Goal: Task Accomplishment & Management: Use online tool/utility

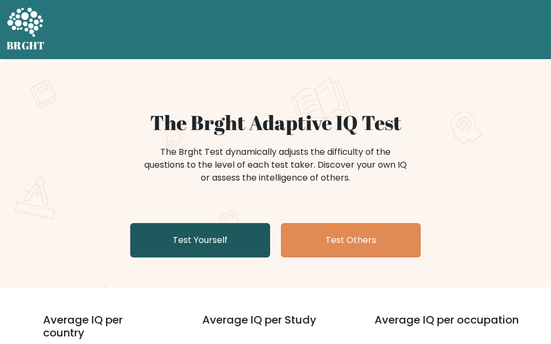
click at [167, 245] on link "Test Yourself" at bounding box center [200, 240] width 140 height 34
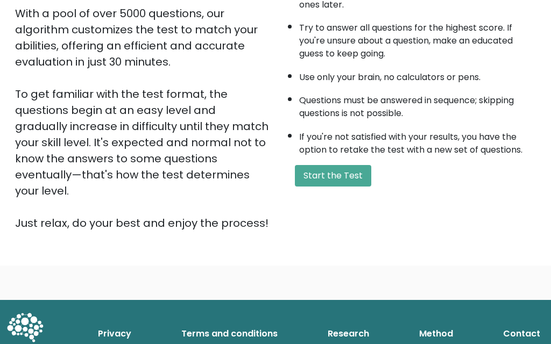
scroll to position [196, 0]
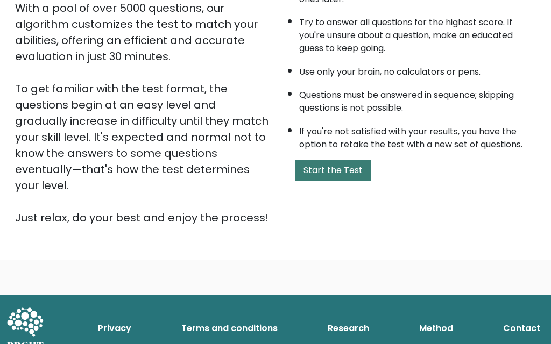
click at [344, 167] on button "Start the Test" at bounding box center [333, 171] width 76 height 22
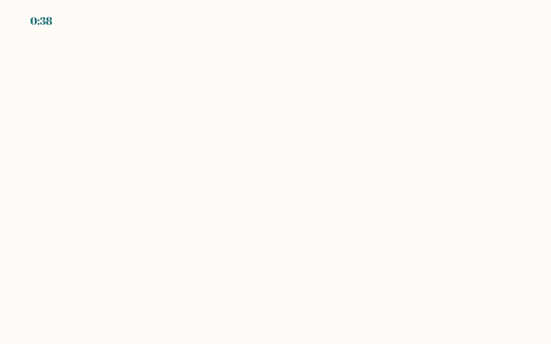
click at [147, 183] on body "0:38" at bounding box center [275, 172] width 551 height 344
click at [147, 183] on body "0:37" at bounding box center [275, 172] width 551 height 344
click at [111, 124] on body "0:35" at bounding box center [275, 172] width 551 height 344
click at [248, 118] on body "0:34" at bounding box center [275, 172] width 551 height 344
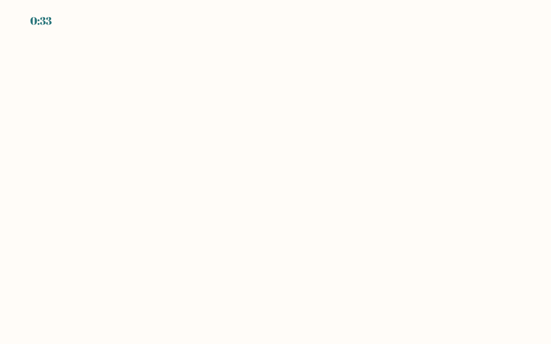
click at [353, 144] on body "0:33" at bounding box center [275, 172] width 551 height 344
click at [315, 249] on body "0:32" at bounding box center [275, 172] width 551 height 344
click at [344, 61] on body "0:22" at bounding box center [275, 172] width 551 height 344
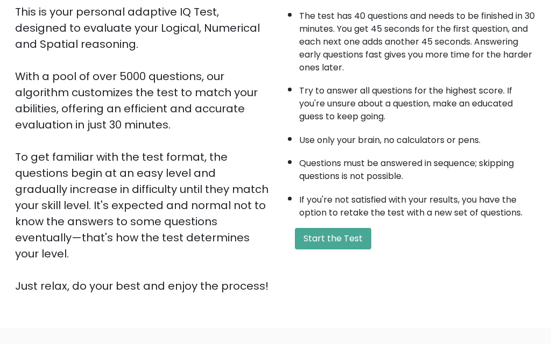
scroll to position [196, 0]
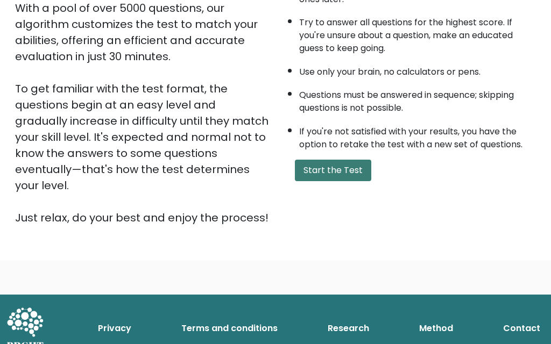
click at [324, 173] on button "Start the Test" at bounding box center [333, 171] width 76 height 22
